Goal: Information Seeking & Learning: Learn about a topic

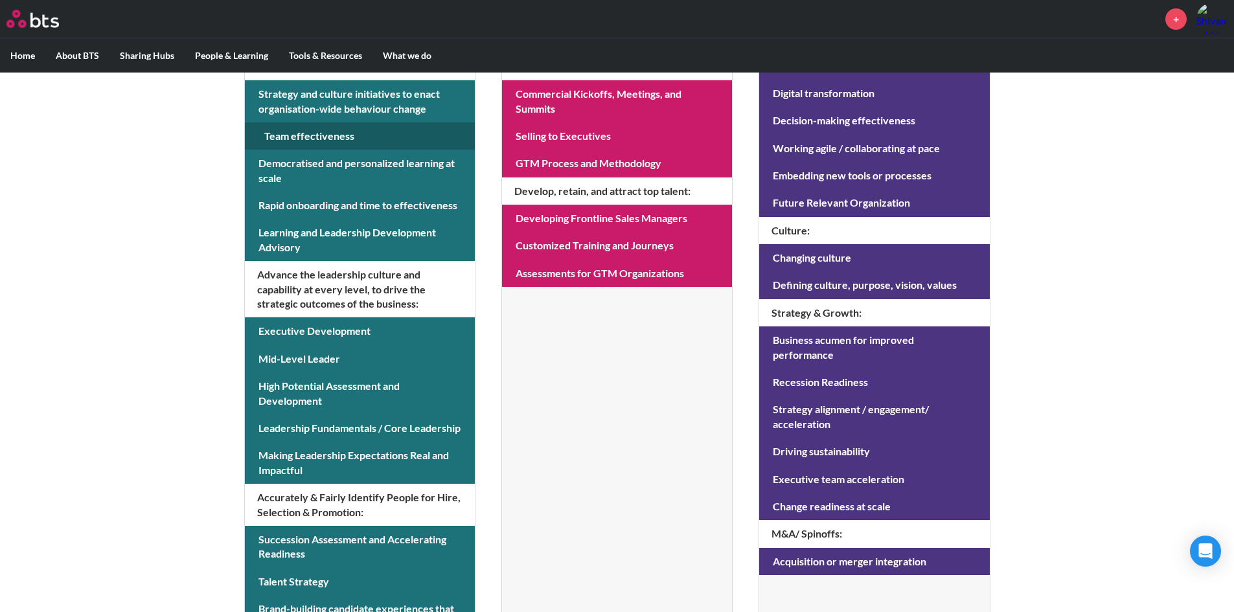
scroll to position [389, 0]
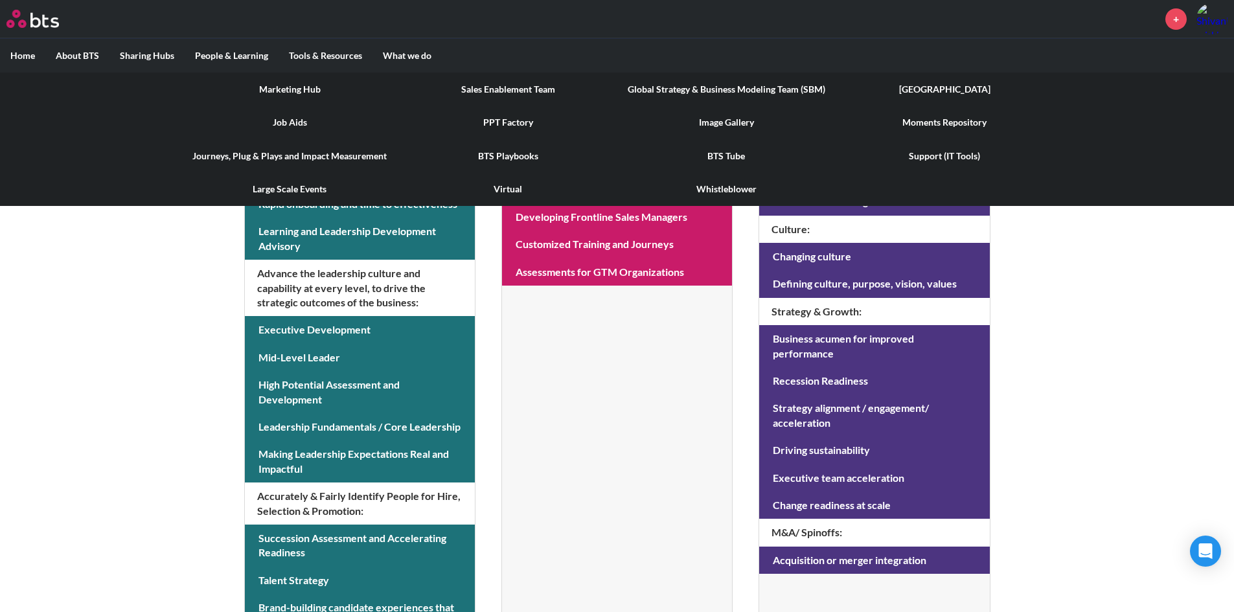
click at [950, 86] on link "[GEOGRAPHIC_DATA]" at bounding box center [944, 90] width 218 height 34
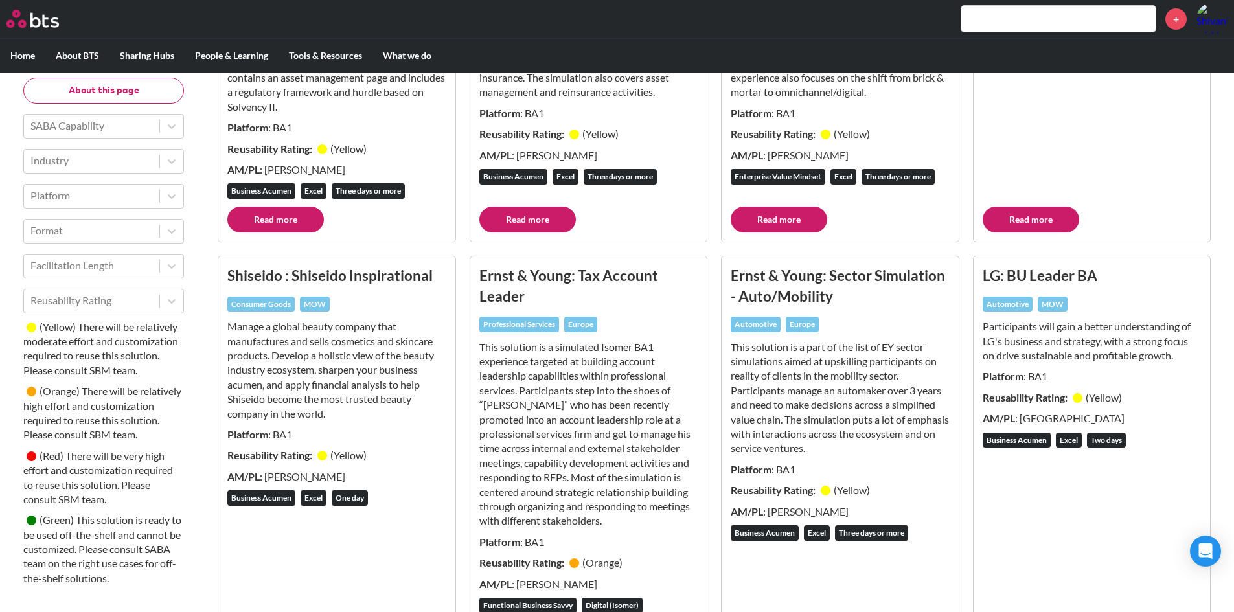
scroll to position [3561, 0]
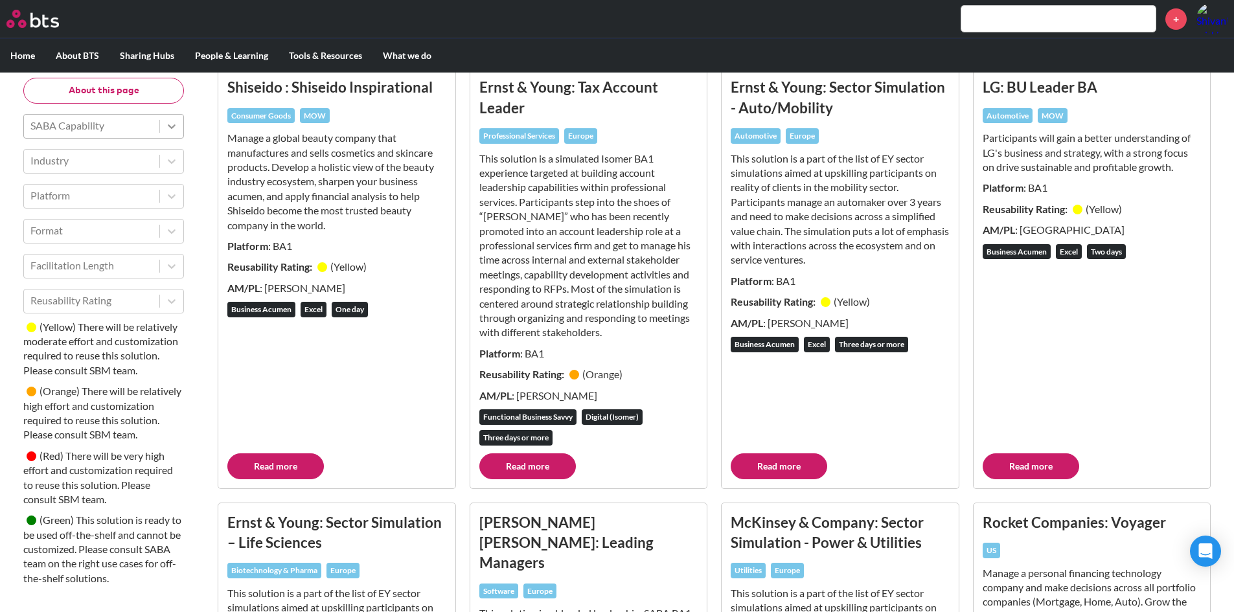
click at [175, 128] on icon at bounding box center [171, 126] width 13 height 13
click at [199, 106] on div "About this page SABA Capability Industry Platform Format Facilitation Length Re…" at bounding box center [617, 432] width 1208 height 7533
click at [173, 159] on icon at bounding box center [171, 161] width 13 height 13
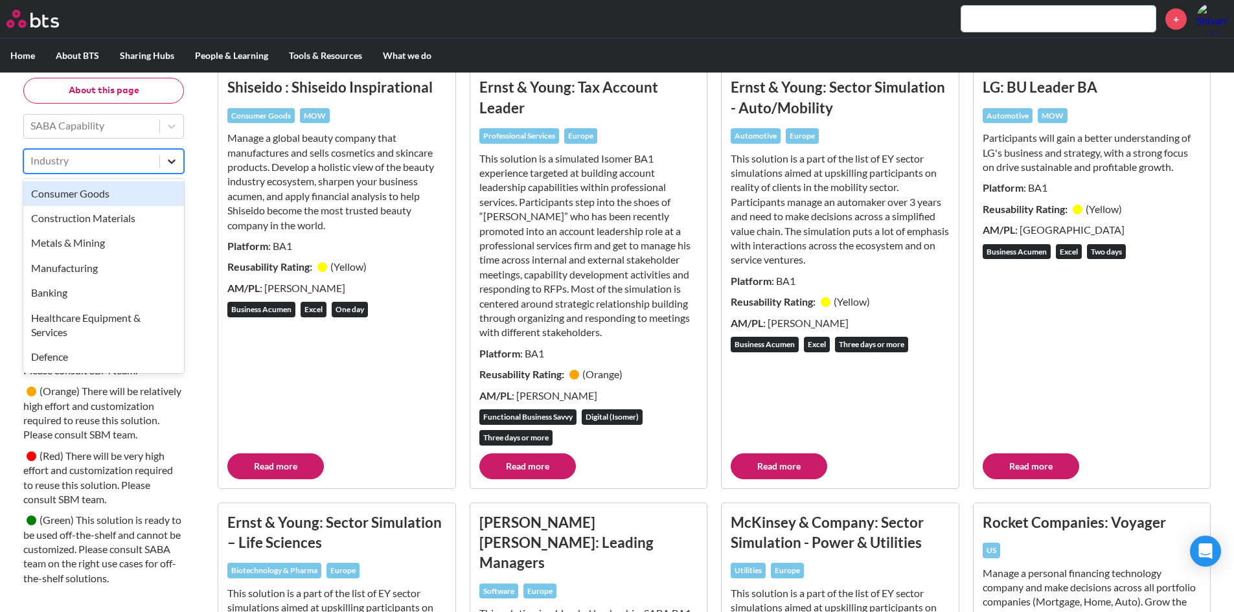
click at [172, 159] on icon at bounding box center [171, 161] width 13 height 13
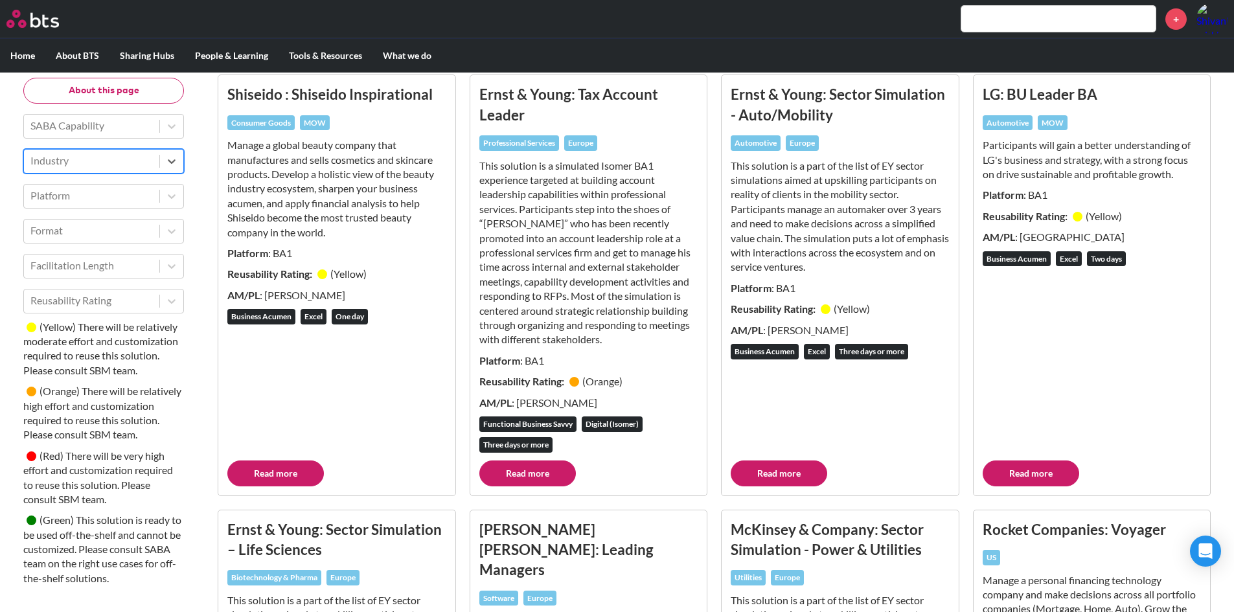
scroll to position [3302, 0]
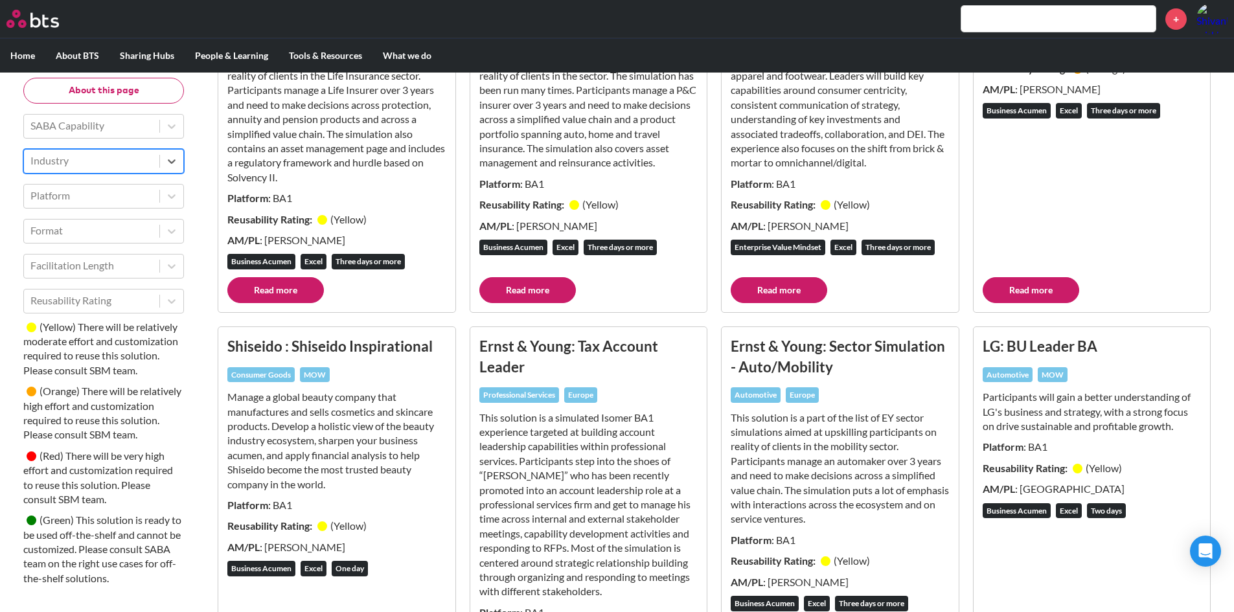
click at [29, 51] on label "Home" at bounding box center [22, 56] width 45 height 34
click at [0, 0] on input "Home" at bounding box center [0, 0] width 0 height 0
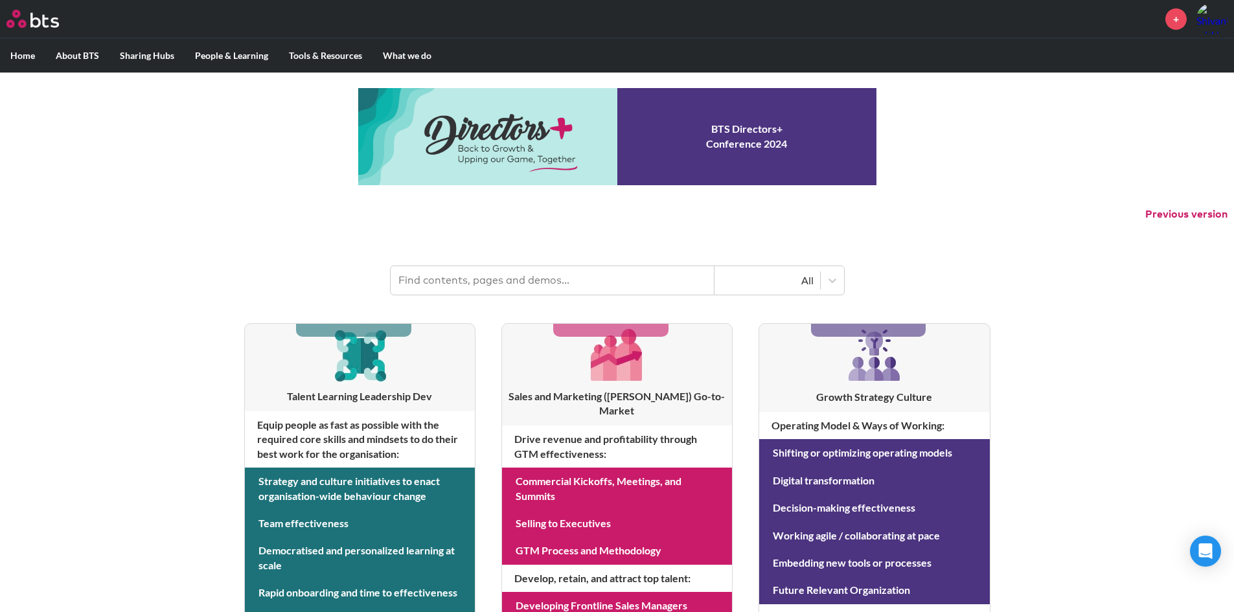
click at [547, 275] on input "text" at bounding box center [552, 280] width 324 height 28
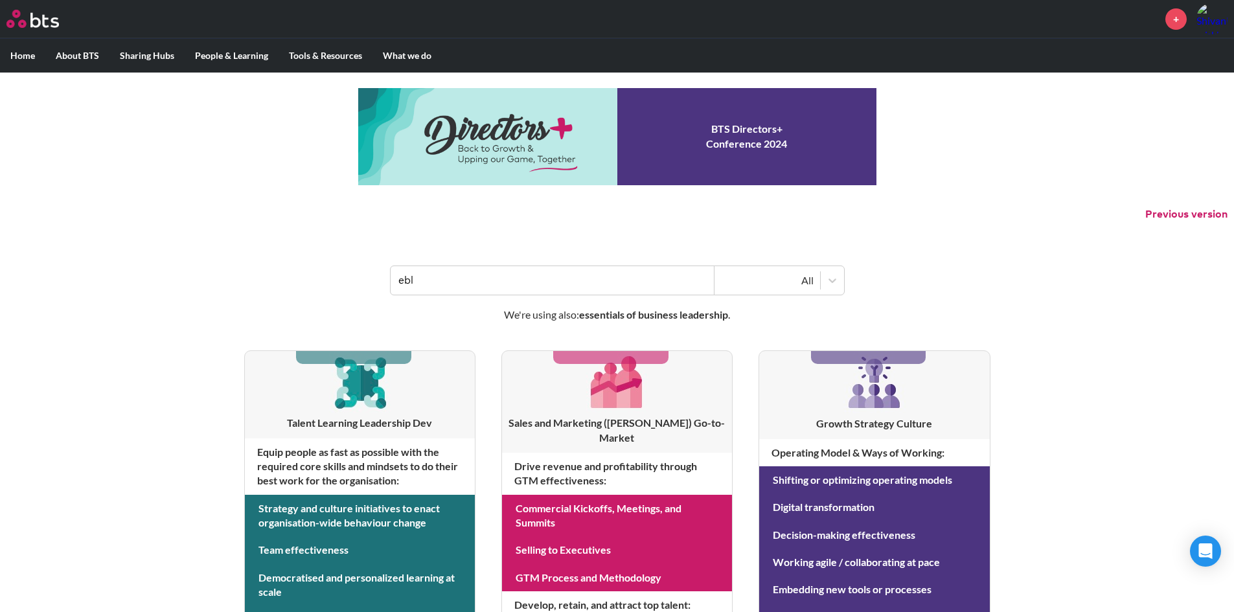
type input "ebl"
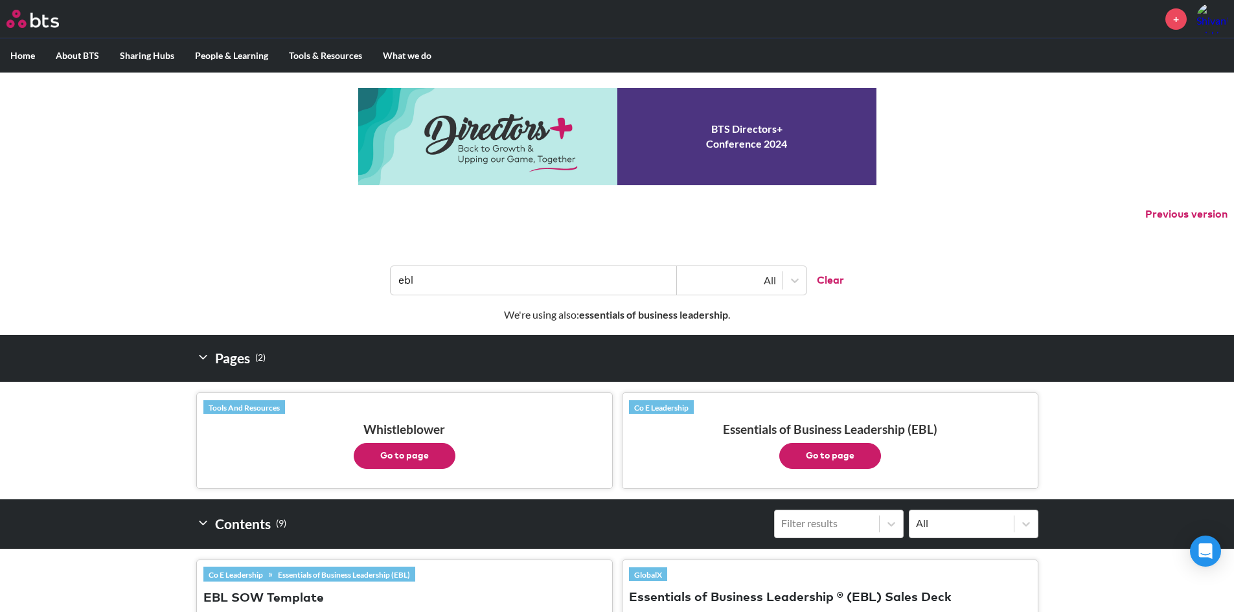
click at [833, 450] on button "Go to page" at bounding box center [830, 456] width 102 height 26
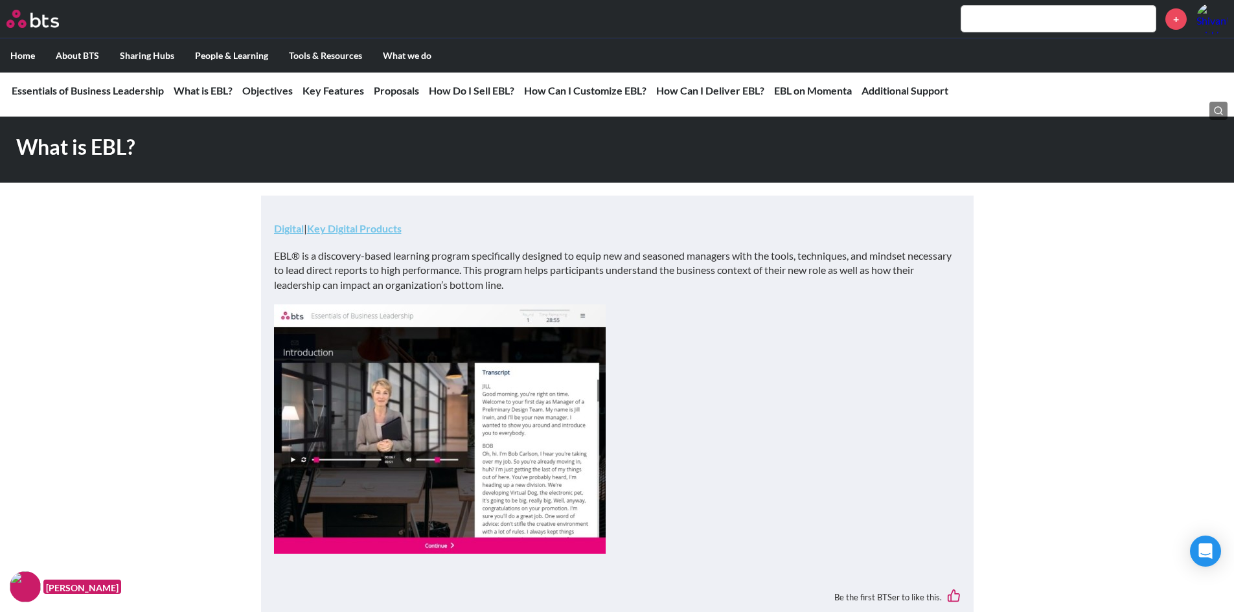
scroll to position [259, 0]
